Goal: Communication & Community: Share content

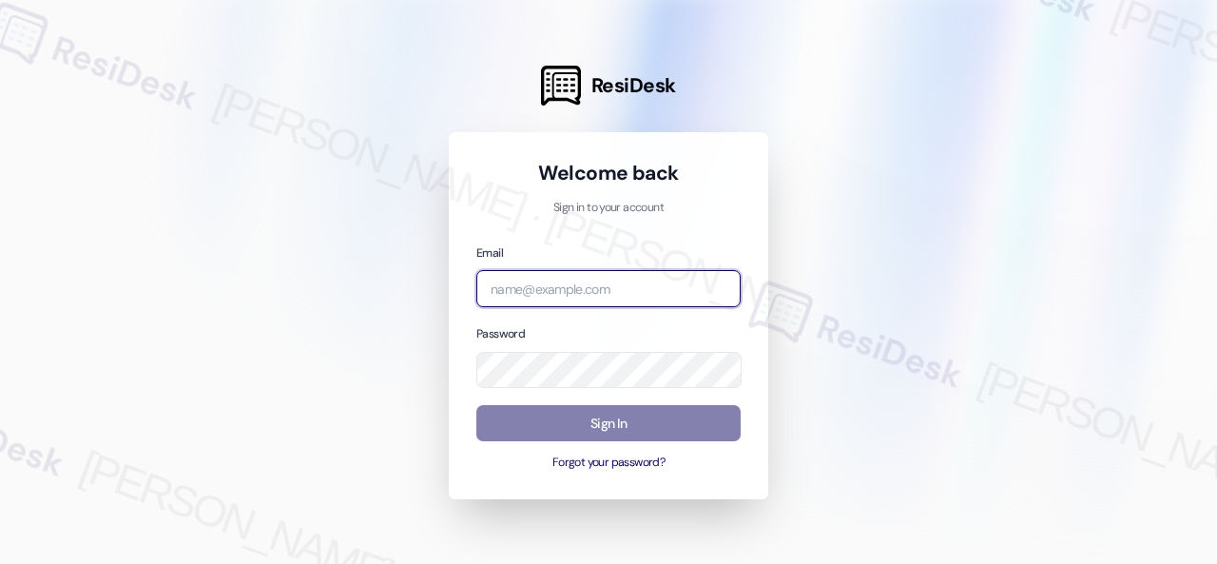
click at [534, 286] on input "email" at bounding box center [608, 288] width 264 height 37
paste input "automated-surveys-birchstone_residential-resen.fifteen@birchstone_[DOMAIN_NAME]"
type input "automated-surveys-birchstone_residential-resen.fifteen@birchstone_[DOMAIN_NAME]"
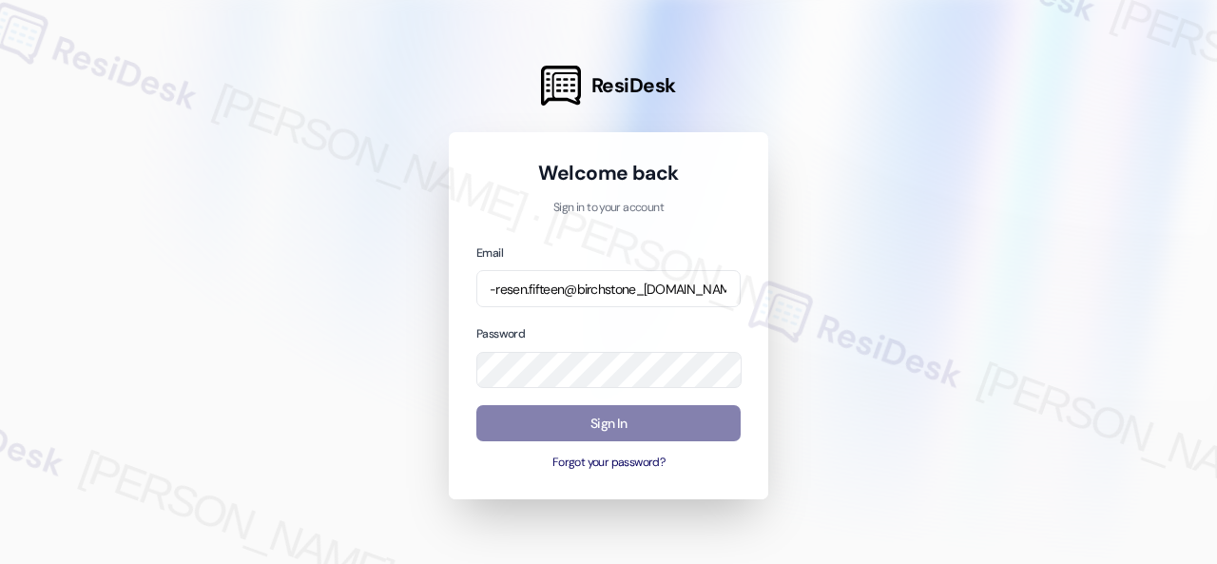
scroll to position [0, 0]
click at [915, 222] on div at bounding box center [608, 282] width 1217 height 564
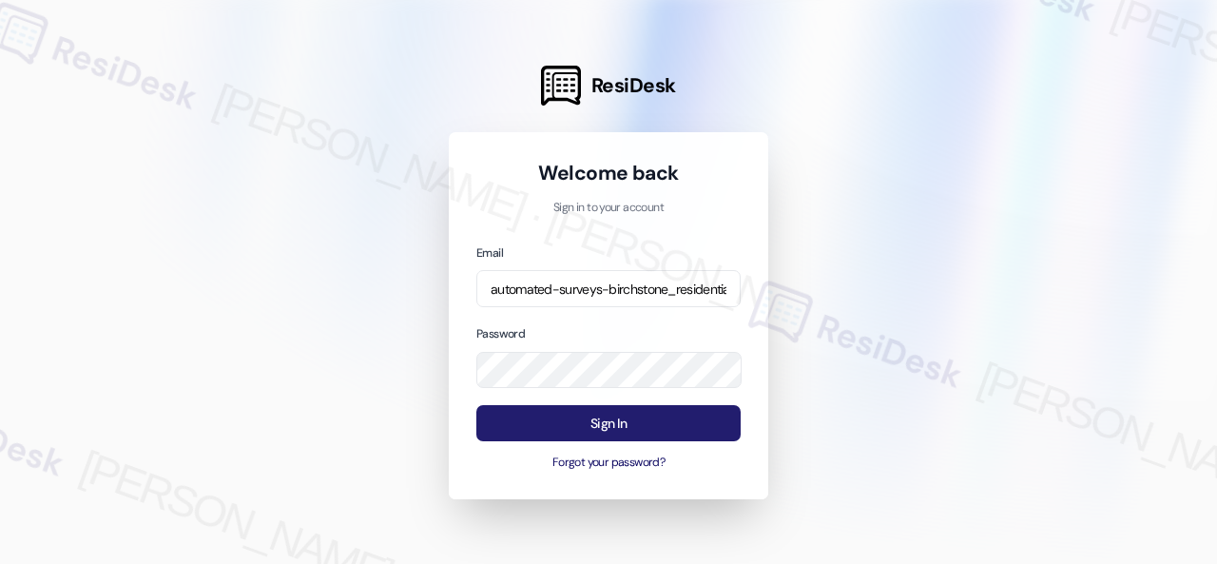
click at [640, 424] on button "Sign In" at bounding box center [608, 423] width 264 height 37
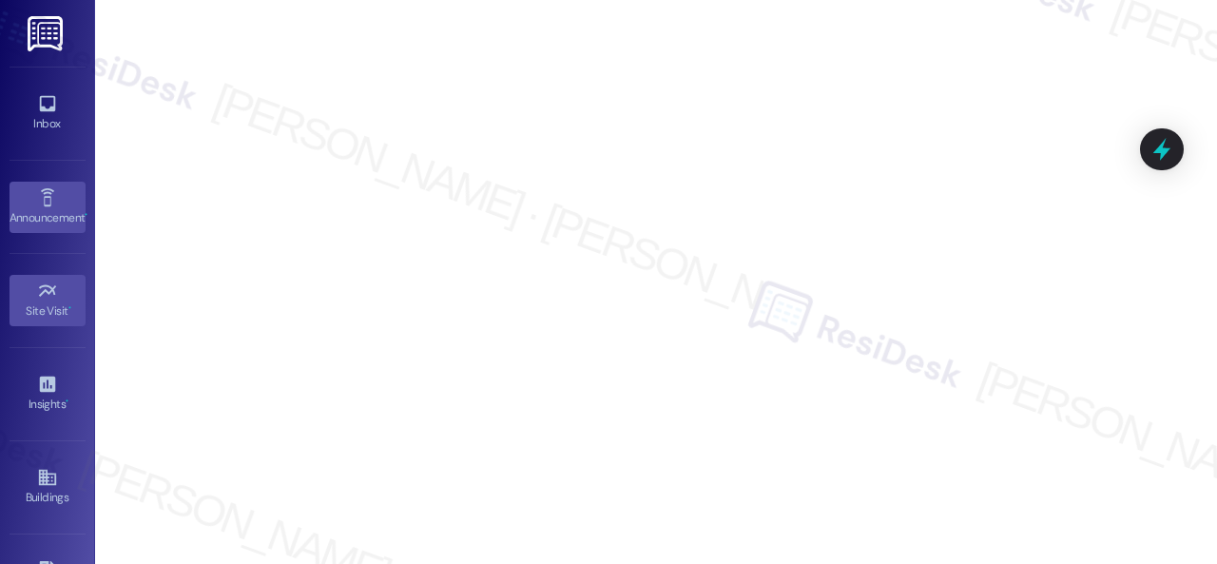
click at [44, 201] on icon at bounding box center [47, 197] width 21 height 21
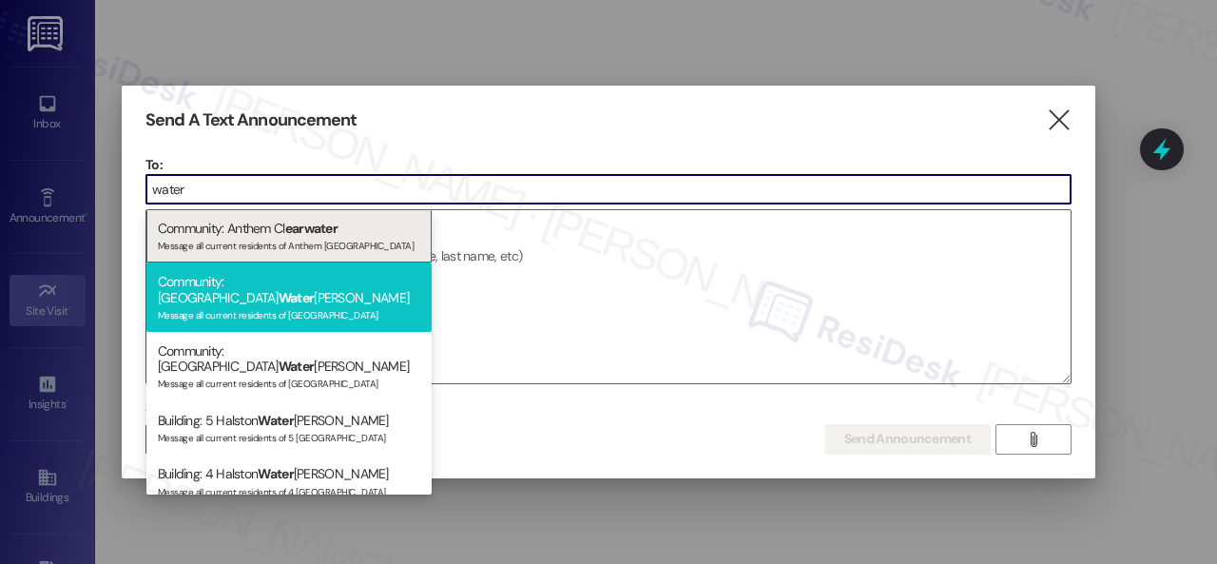
type input "water"
click at [256, 281] on div "Community: Halston Water leigh Message all current residents of [GEOGRAPHIC_DAT…" at bounding box center [288, 296] width 285 height 69
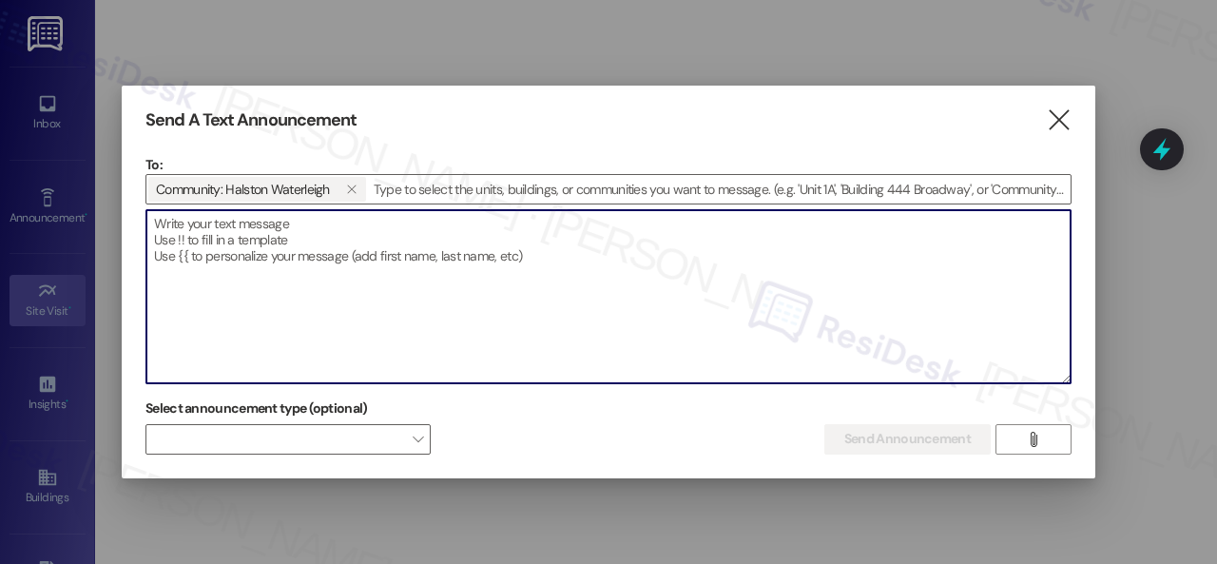
paste textarea "Hi {{first_name}}, [PERSON_NAME]’s Food Truck will be on-site [DATE], [DATE], f…"
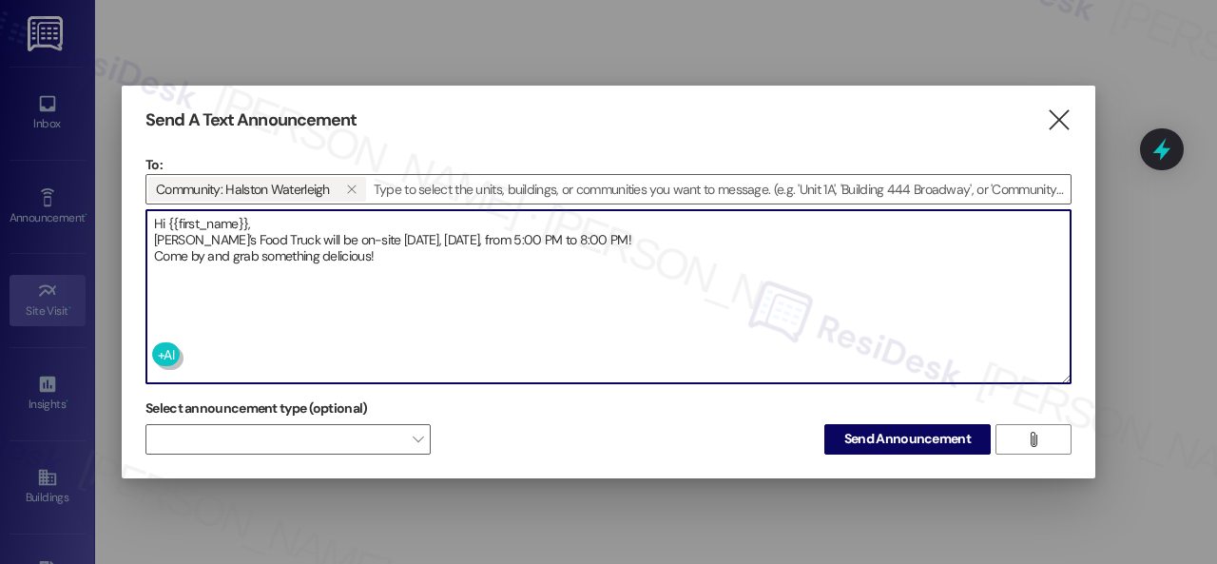
click at [255, 245] on textarea "Hi {{first_name}}, [PERSON_NAME]’s Food Truck will be on-site [DATE], [DATE], f…" at bounding box center [608, 296] width 924 height 173
click at [283, 223] on textarea "Hi {{first_name}}, [PERSON_NAME]’s Food Truck will be on-site [DATE], [DATE], f…" at bounding box center [608, 296] width 924 height 173
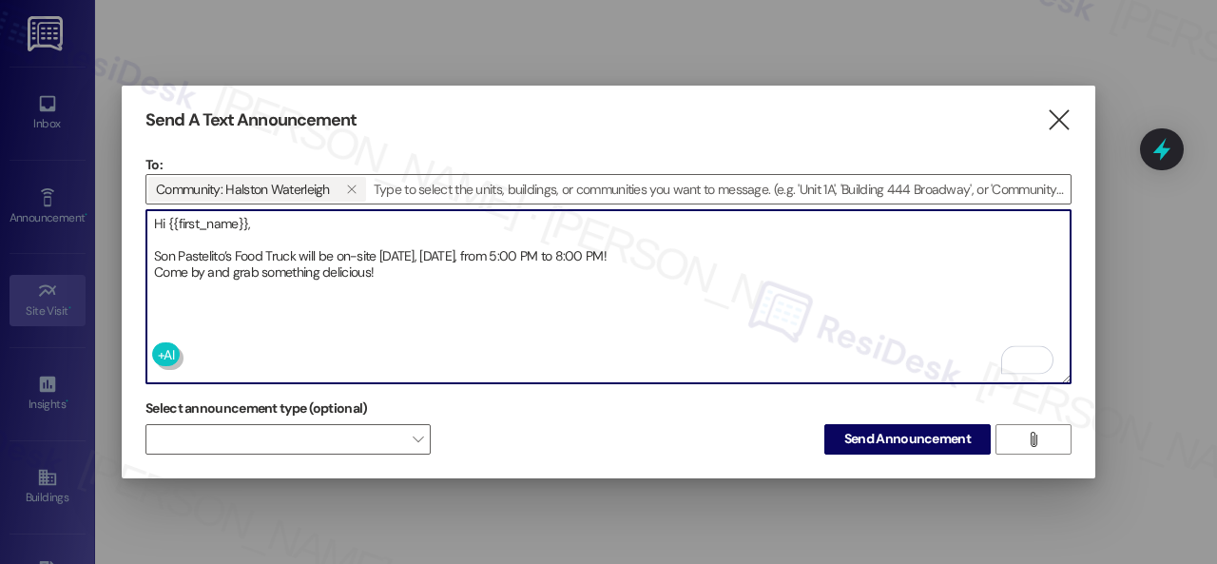
click at [689, 254] on textarea "Hi {{first_name}}, Son Pastelito’s Food Truck will be on-site [DATE], [DATE], f…" at bounding box center [608, 296] width 924 height 173
type textarea "Hi {{first_name}}, Son Pastelito’s Food Truck will be on-site [DATE], [DATE], f…"
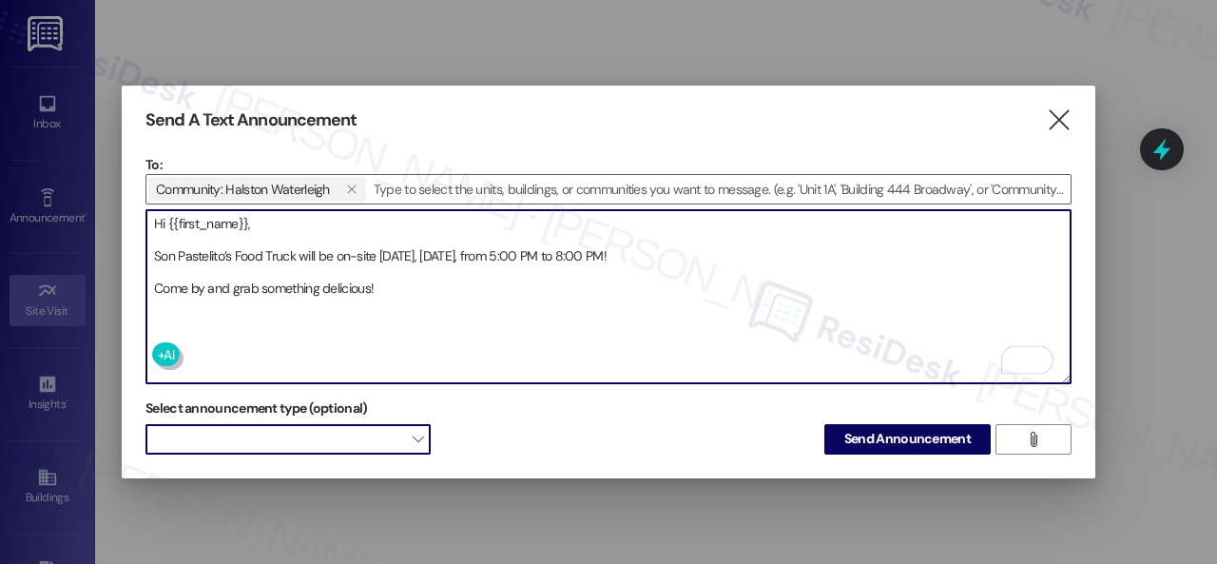
click at [329, 447] on span at bounding box center [288, 439] width 285 height 30
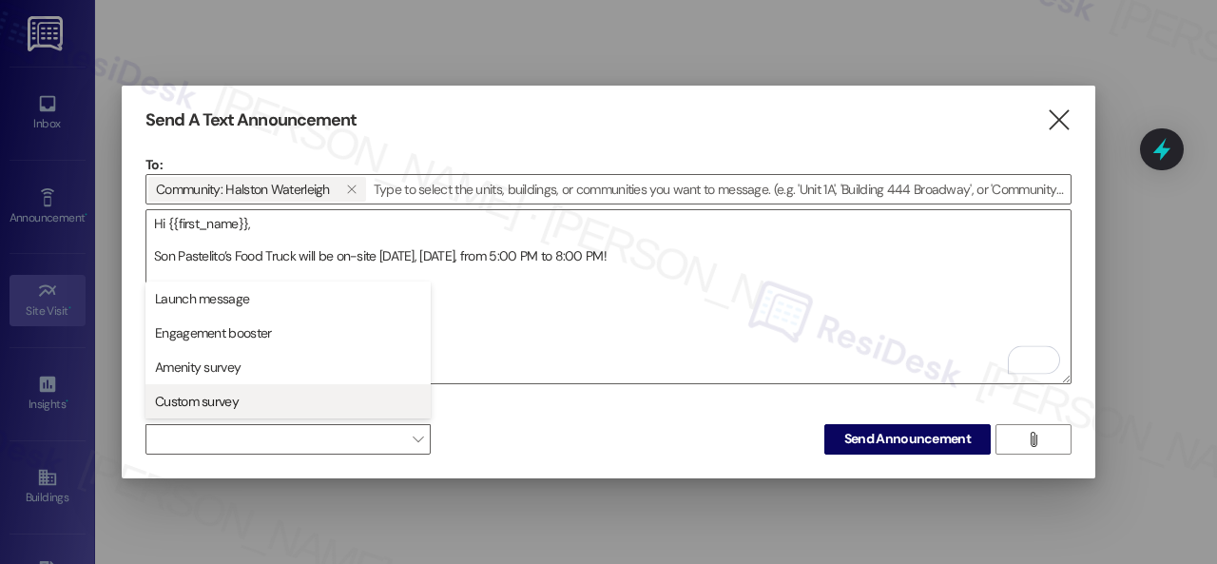
click at [188, 407] on span "Custom survey" at bounding box center [197, 401] width 84 height 19
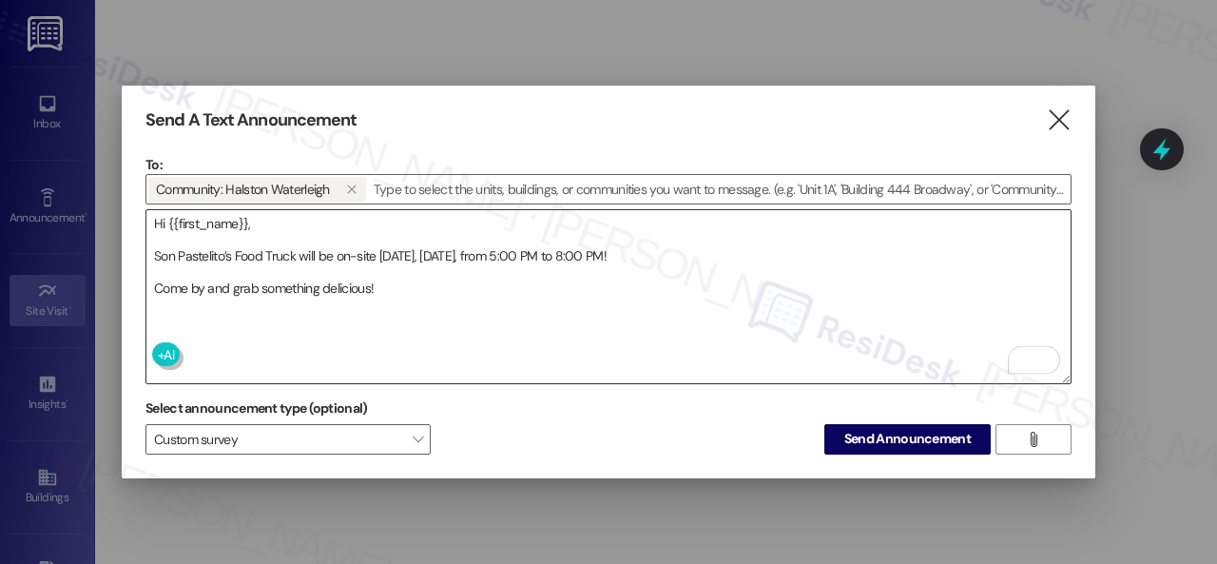
click at [544, 316] on textarea "Hi {{first_name}}, Son Pastelito’s Food Truck will be on-site [DATE], [DATE], f…" at bounding box center [608, 296] width 924 height 173
click at [886, 438] on span "Send Announcement" at bounding box center [908, 439] width 126 height 20
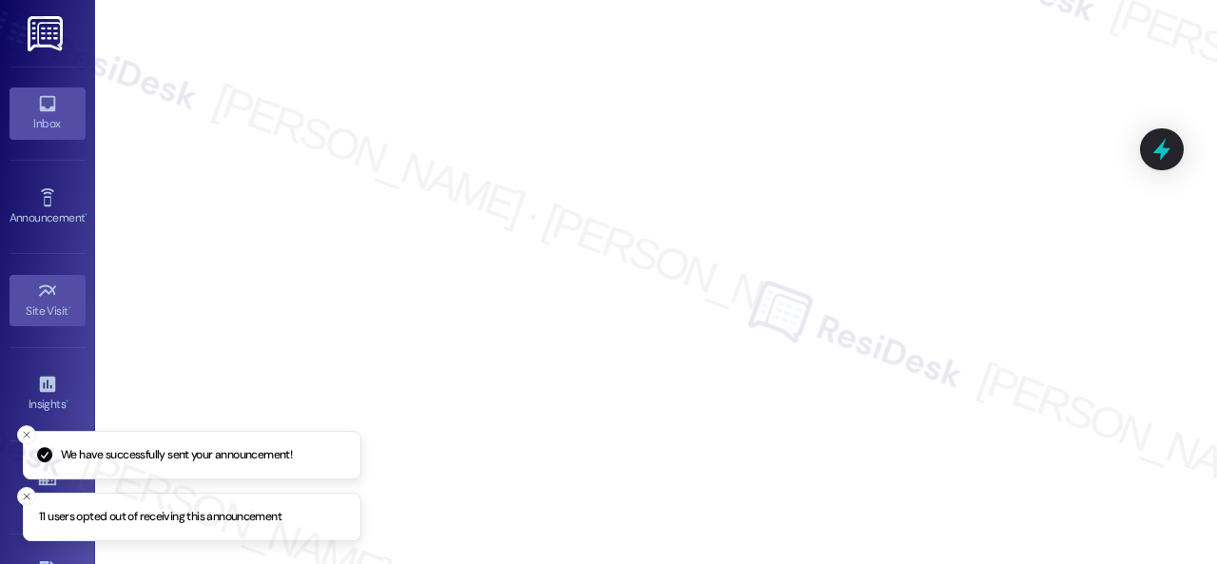
click at [37, 102] on icon at bounding box center [47, 103] width 21 height 21
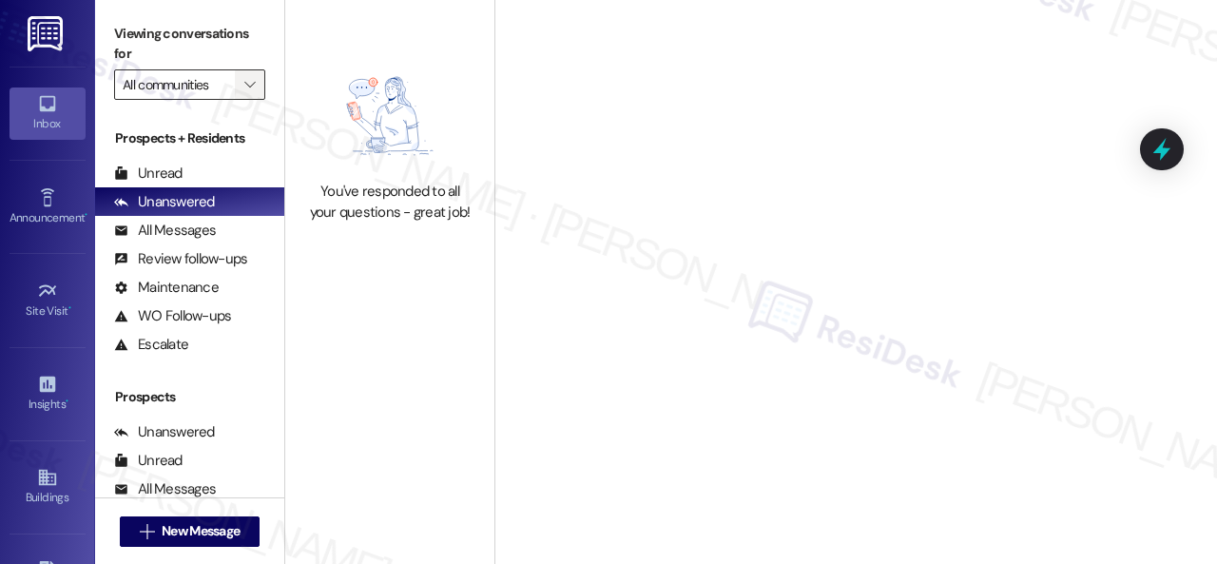
click at [243, 87] on span "" at bounding box center [250, 84] width 18 height 30
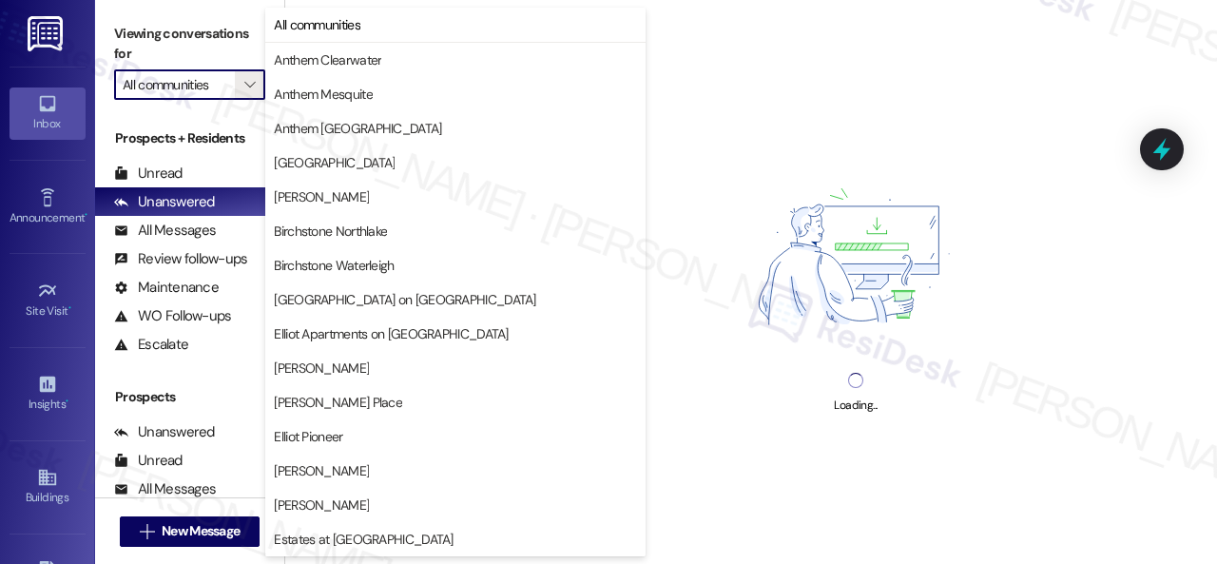
scroll to position [571, 0]
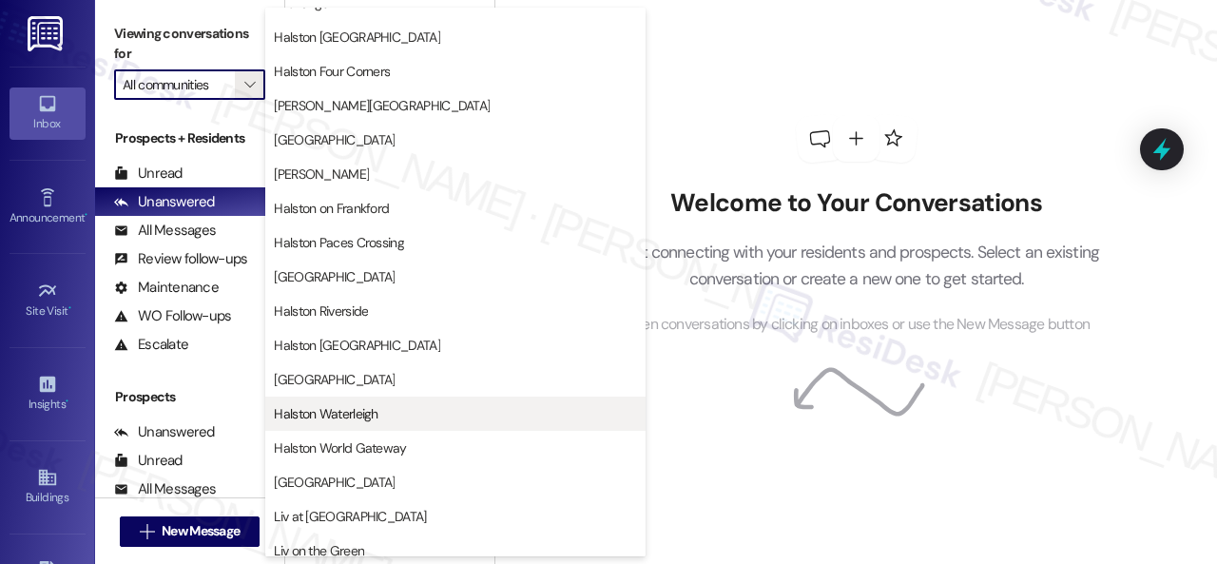
click at [326, 414] on span "Halston Waterleigh" at bounding box center [326, 413] width 104 height 19
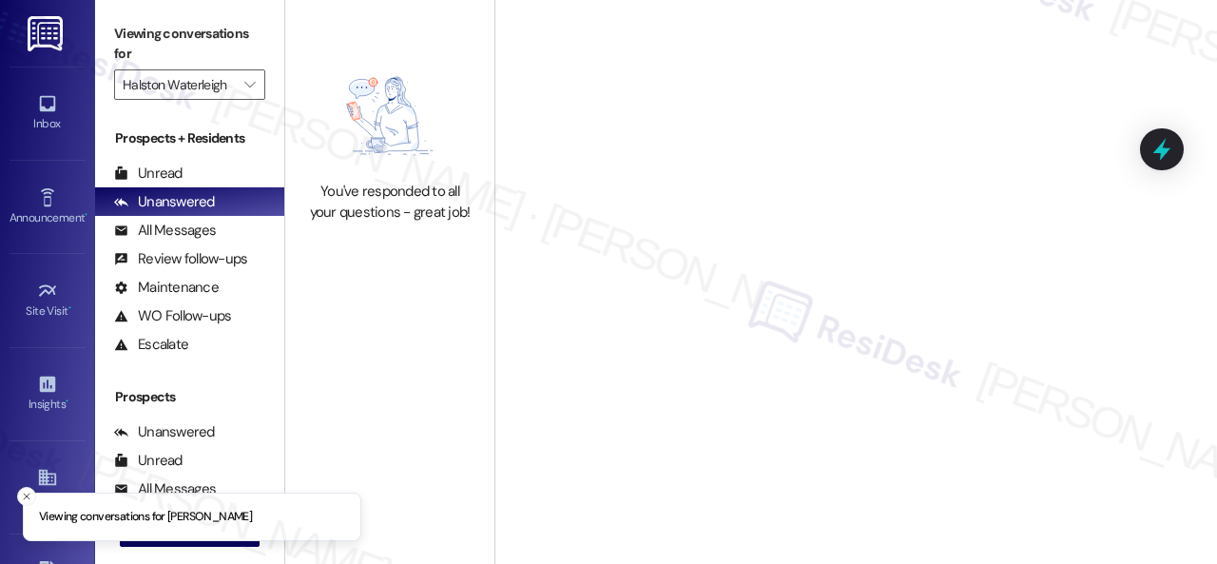
type input "Halston Waterleigh"
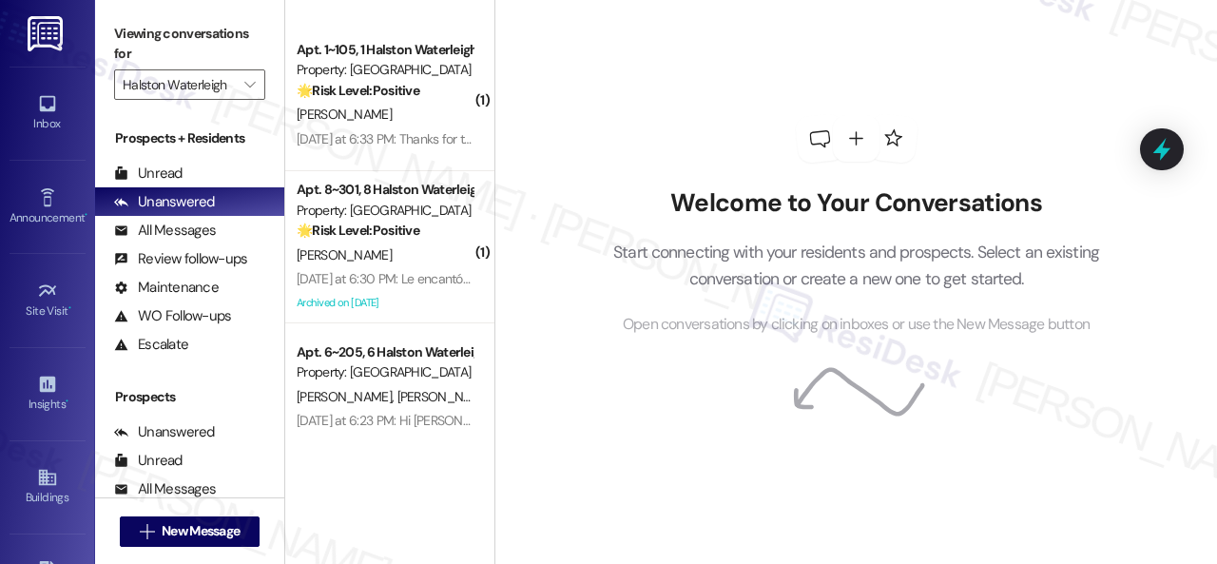
scroll to position [285, 0]
